Goal: Task Accomplishment & Management: Use online tool/utility

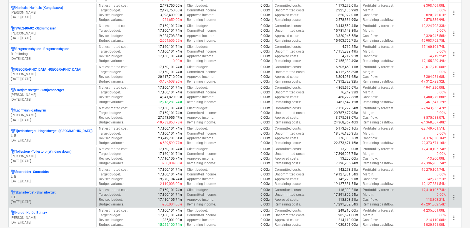
scroll to position [539, 0]
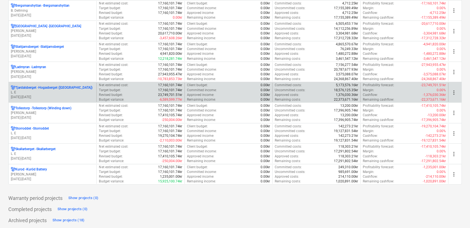
click at [33, 95] on p "[DATE] - [DATE]" at bounding box center [52, 97] width 83 height 5
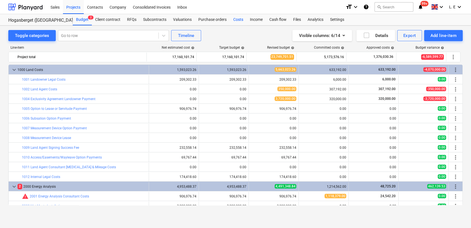
click at [238, 19] on div "Costs" at bounding box center [238, 19] width 17 height 11
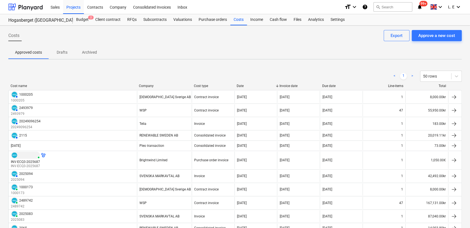
click at [293, 87] on div "Invoice date" at bounding box center [298, 86] width 38 height 4
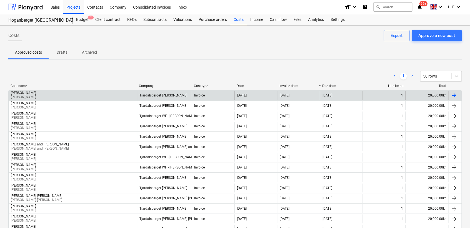
drag, startPoint x: 35, startPoint y: 96, endPoint x: 29, endPoint y: 97, distance: 6.2
click at [29, 97] on p "[PERSON_NAME]" at bounding box center [24, 97] width 26 height 5
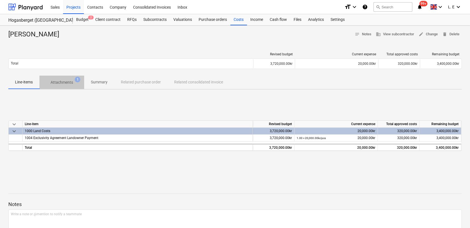
click at [56, 84] on p "Attachments" at bounding box center [62, 82] width 22 height 6
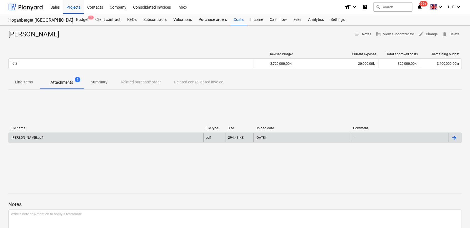
click at [46, 138] on div "[PERSON_NAME].pdf" at bounding box center [106, 137] width 195 height 9
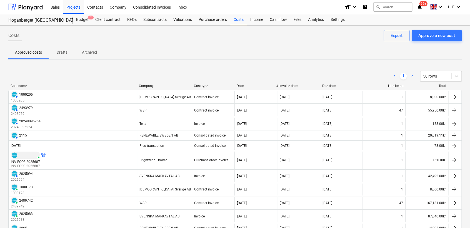
click at [289, 86] on div "Invoice date" at bounding box center [298, 86] width 38 height 4
